Goal: Complete application form: Complete application form

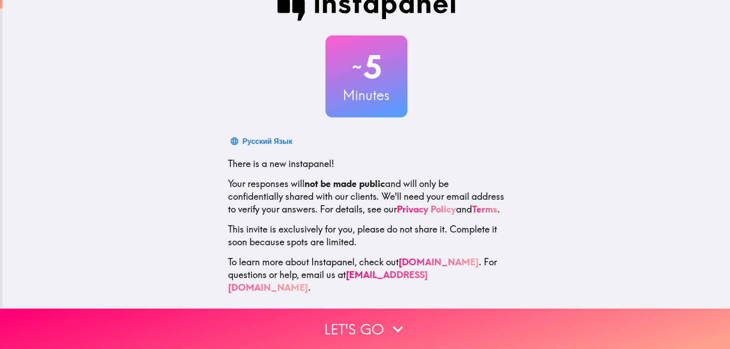
scroll to position [29, 0]
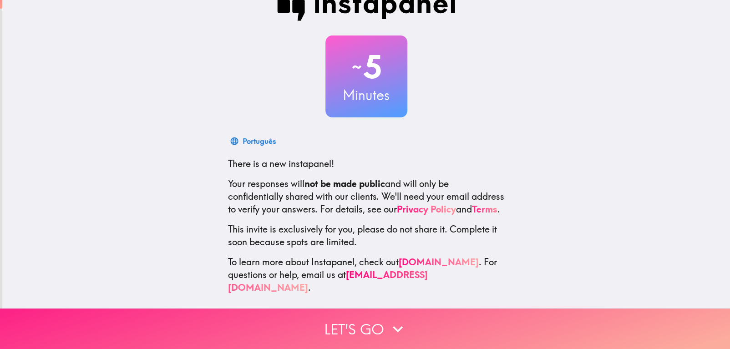
click at [375, 317] on button "Let's go" at bounding box center [365, 328] width 730 height 40
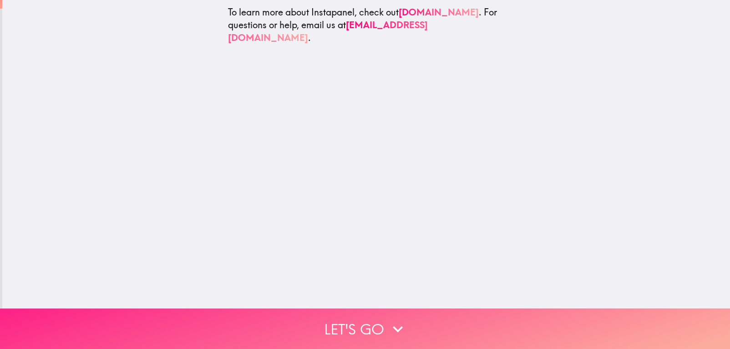
scroll to position [0, 0]
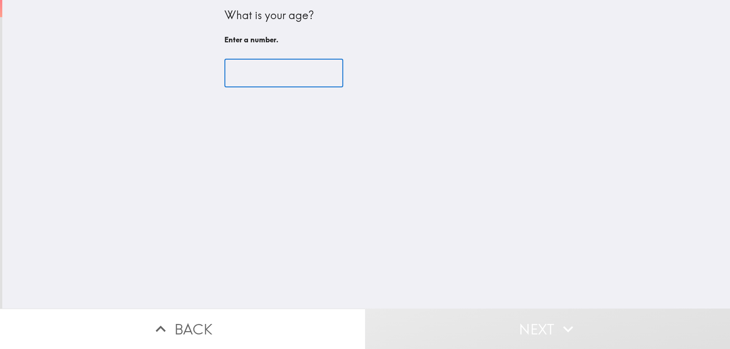
click at [255, 72] on input "number" at bounding box center [283, 73] width 119 height 28
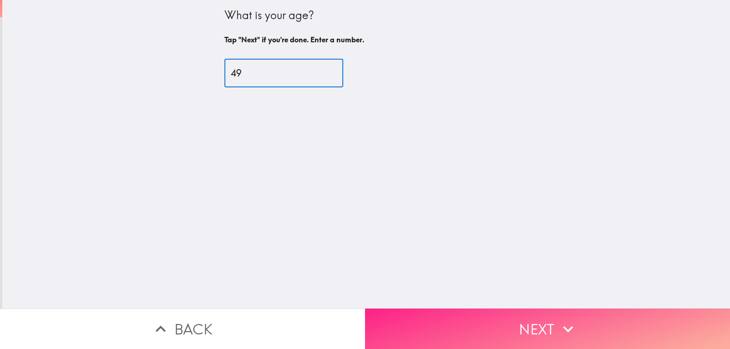
type input "49"
click at [535, 321] on button "Next" at bounding box center [547, 328] width 365 height 40
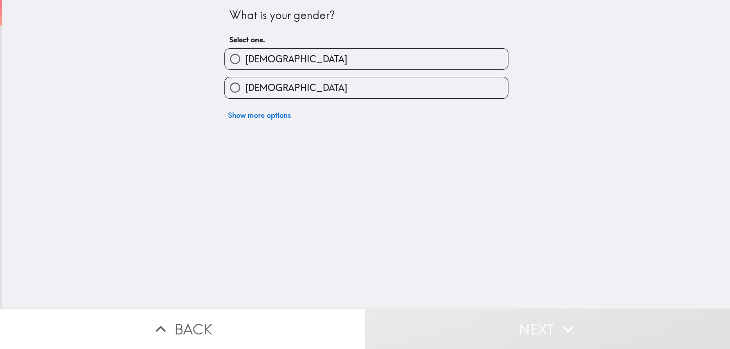
click at [343, 55] on label "[DEMOGRAPHIC_DATA]" at bounding box center [366, 59] width 283 height 20
click at [245, 55] on input "[DEMOGRAPHIC_DATA]" at bounding box center [235, 59] width 20 height 20
radio input "true"
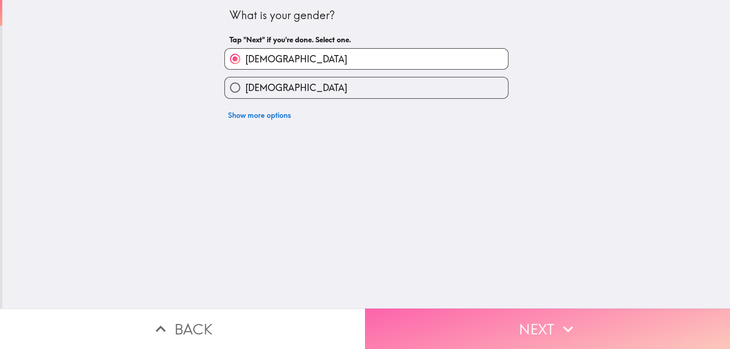
click at [473, 316] on button "Next" at bounding box center [547, 328] width 365 height 40
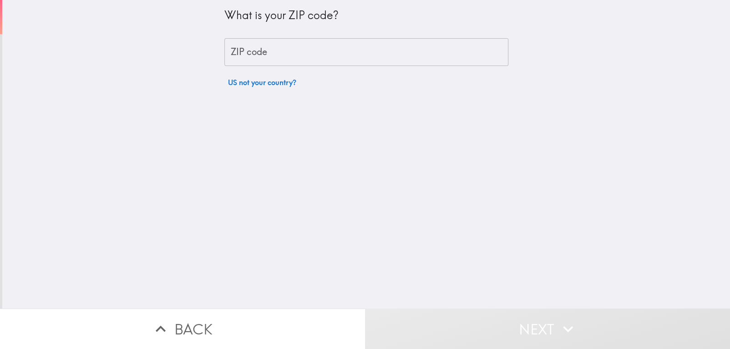
click at [378, 52] on input "ZIP code" at bounding box center [366, 52] width 284 height 28
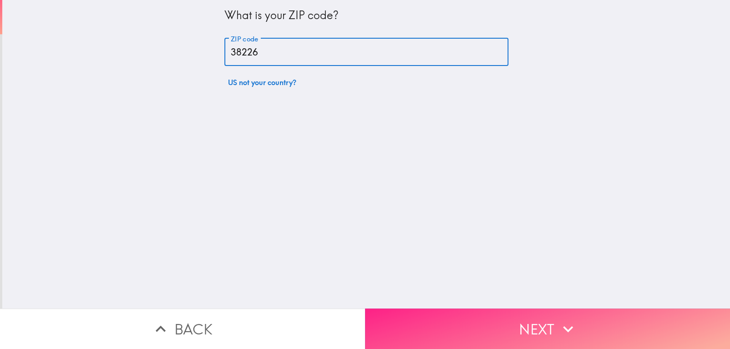
type input "38226"
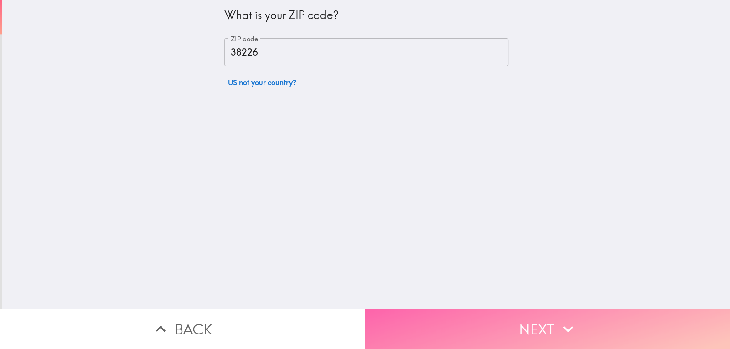
click at [509, 315] on button "Next" at bounding box center [547, 328] width 365 height 40
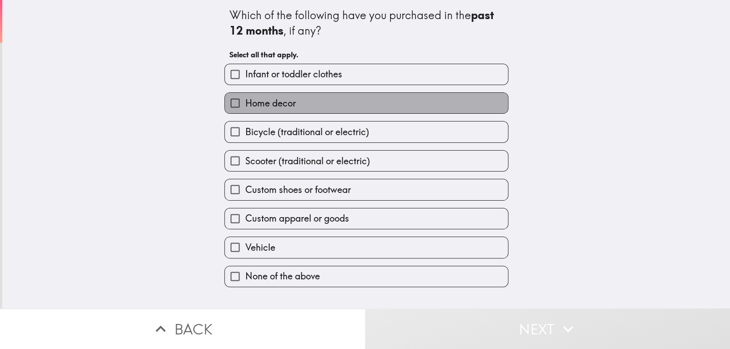
click at [334, 103] on label "Home decor" at bounding box center [366, 103] width 283 height 20
click at [245, 103] on input "Home decor" at bounding box center [235, 103] width 20 height 20
checkbox input "true"
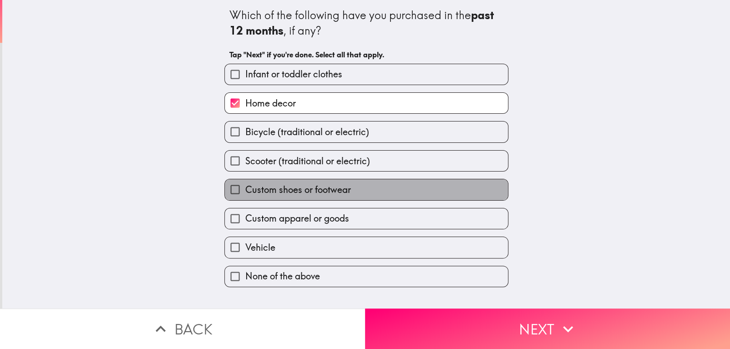
click at [335, 184] on span "Custom shoes or footwear" at bounding box center [298, 189] width 106 height 13
click at [245, 184] on input "Custom shoes or footwear" at bounding box center [235, 189] width 20 height 20
checkbox input "true"
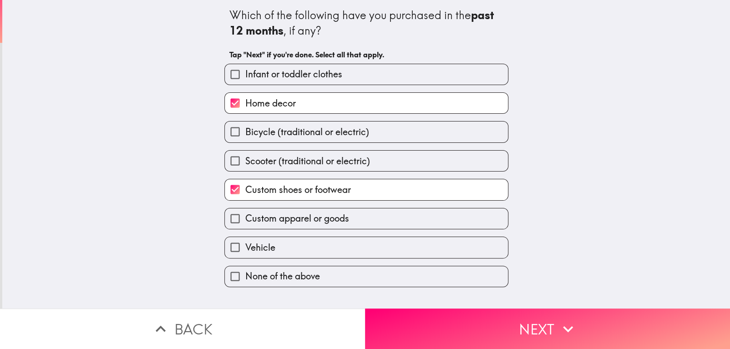
click at [328, 212] on span "Custom apparel or goods" at bounding box center [297, 218] width 104 height 13
click at [245, 212] on input "Custom apparel or goods" at bounding box center [235, 218] width 20 height 20
checkbox input "true"
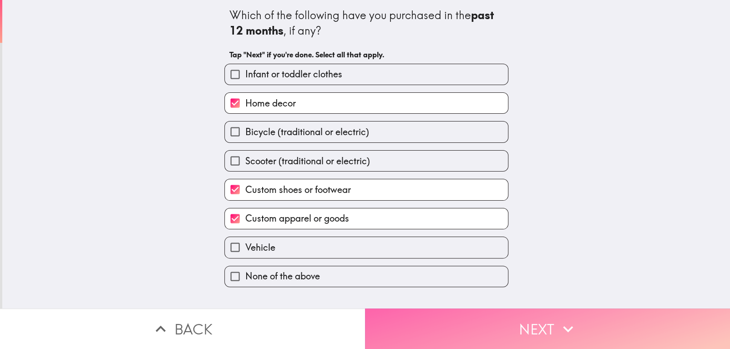
click at [479, 312] on button "Next" at bounding box center [547, 328] width 365 height 40
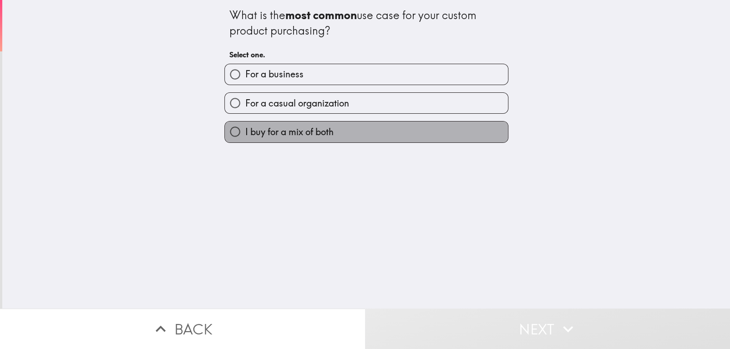
click at [327, 135] on span "I buy for a mix of both" at bounding box center [289, 132] width 88 height 13
click at [245, 135] on input "I buy for a mix of both" at bounding box center [235, 131] width 20 height 20
radio input "true"
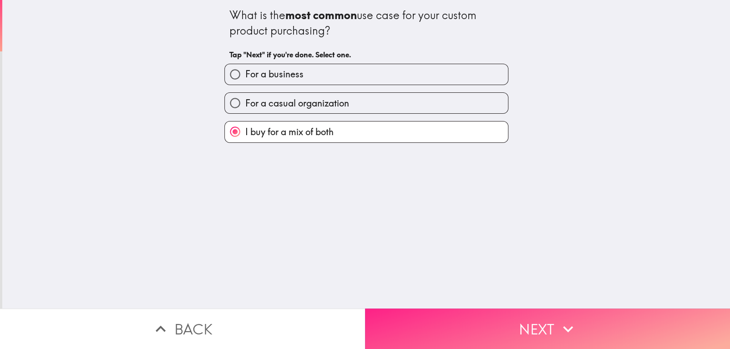
click at [479, 316] on button "Next" at bounding box center [547, 328] width 365 height 40
